Goal: Navigation & Orientation: Find specific page/section

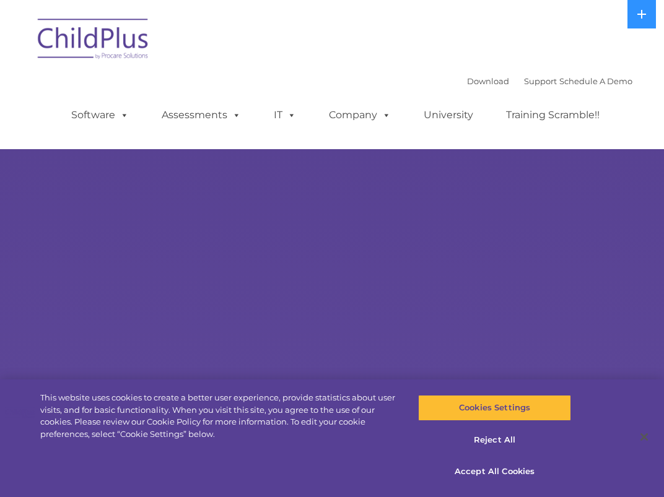
select select "MEDIUM"
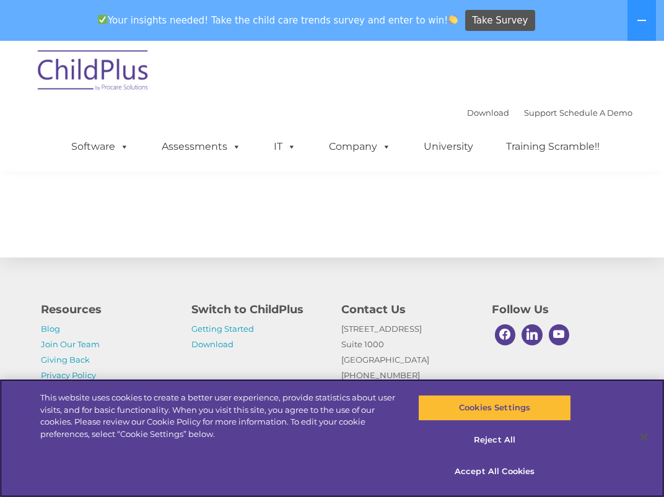
scroll to position [1481, 0]
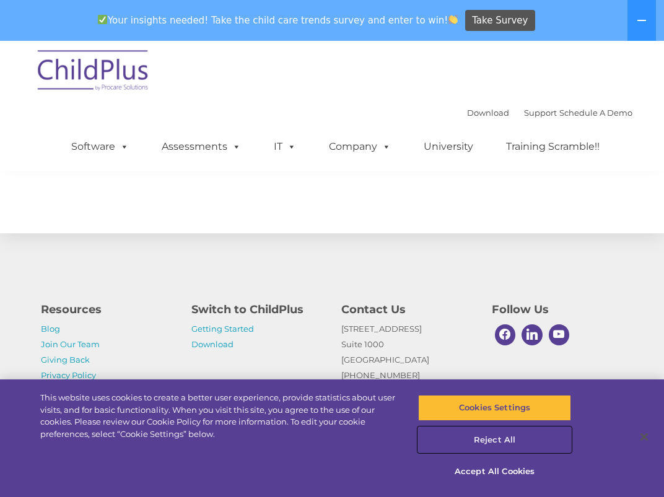
click at [484, 442] on button "Reject All" at bounding box center [494, 440] width 153 height 26
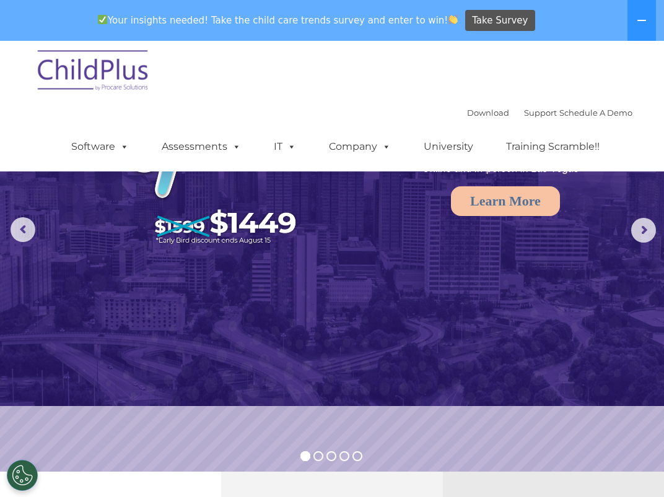
scroll to position [0, 0]
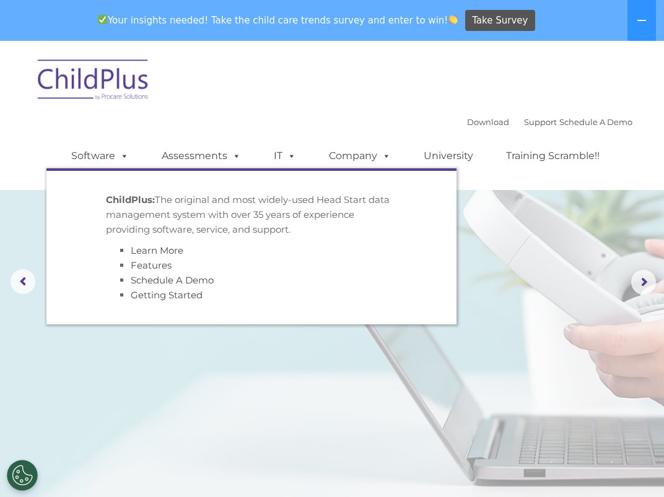
click at [123, 197] on strong "ChildPlus:" at bounding box center [130, 200] width 49 height 12
click at [102, 155] on link "Software" at bounding box center [100, 156] width 82 height 25
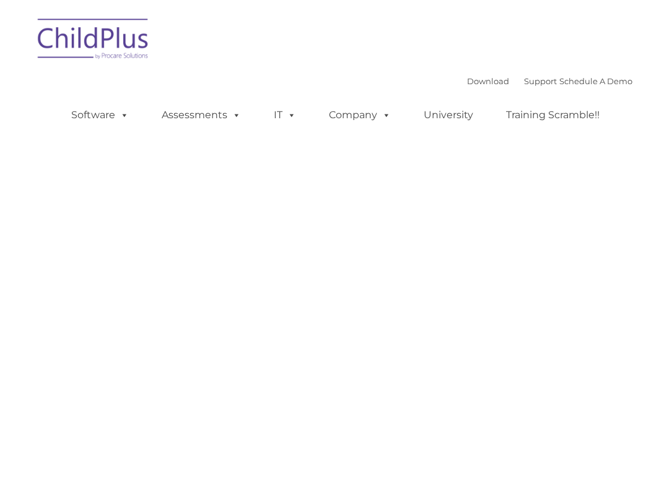
type input ""
